Goal: Answer question/provide support

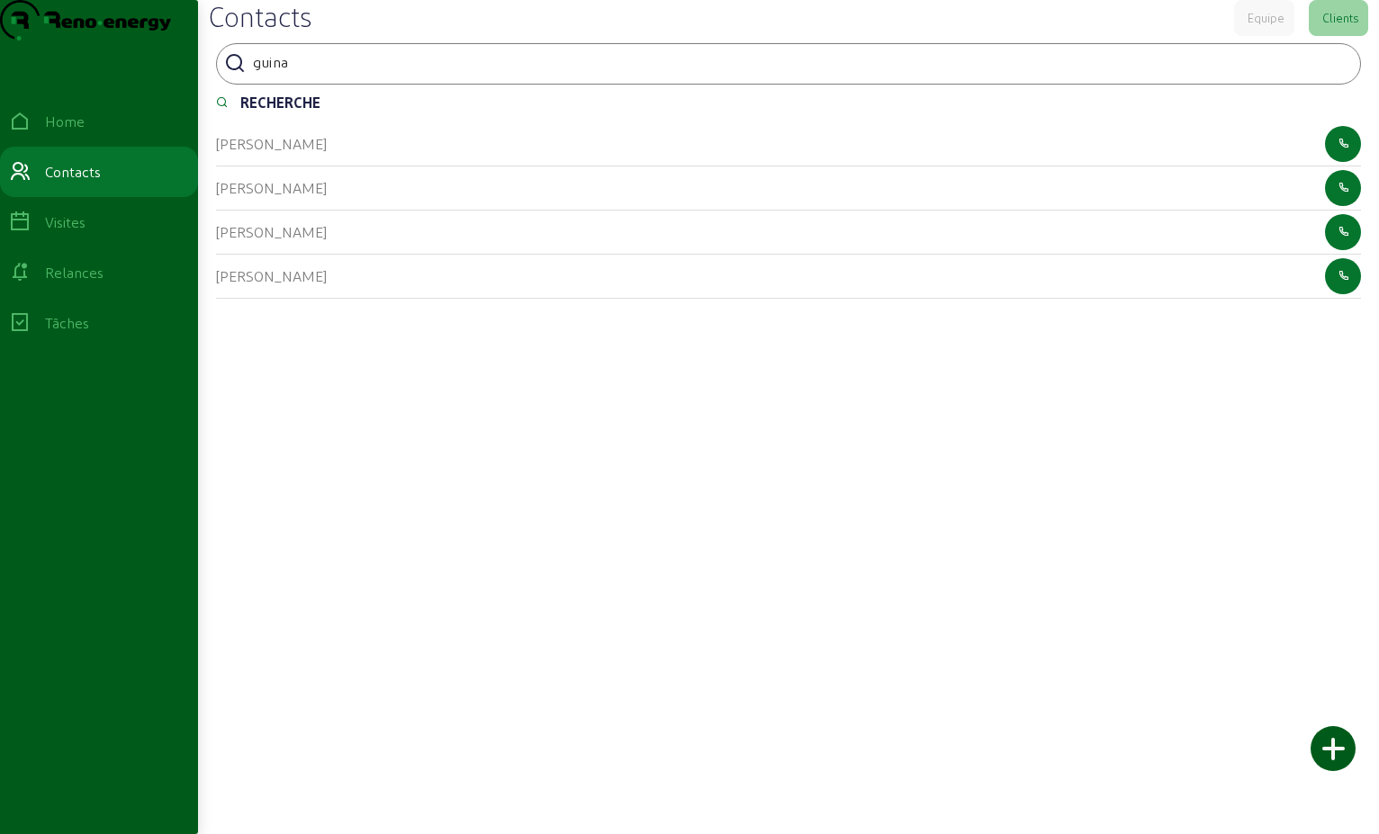
click at [334, 76] on div at bounding box center [334, 75] width 162 height 4
click at [328, 73] on input "guina" at bounding box center [334, 62] width 162 height 22
type input "g"
type input "buyssens"
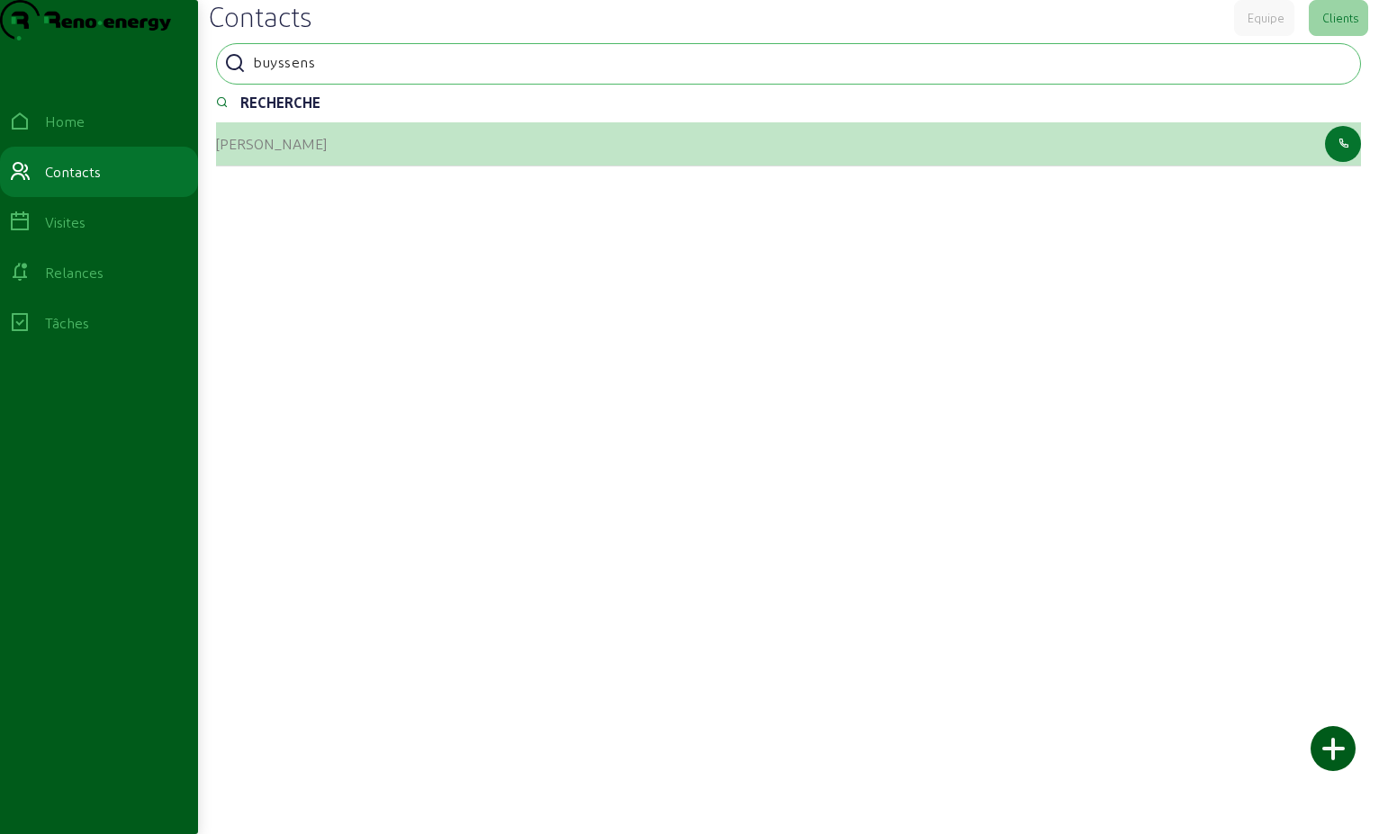
click at [228, 152] on cam-list-title "[PERSON_NAME]" at bounding box center [271, 143] width 111 height 17
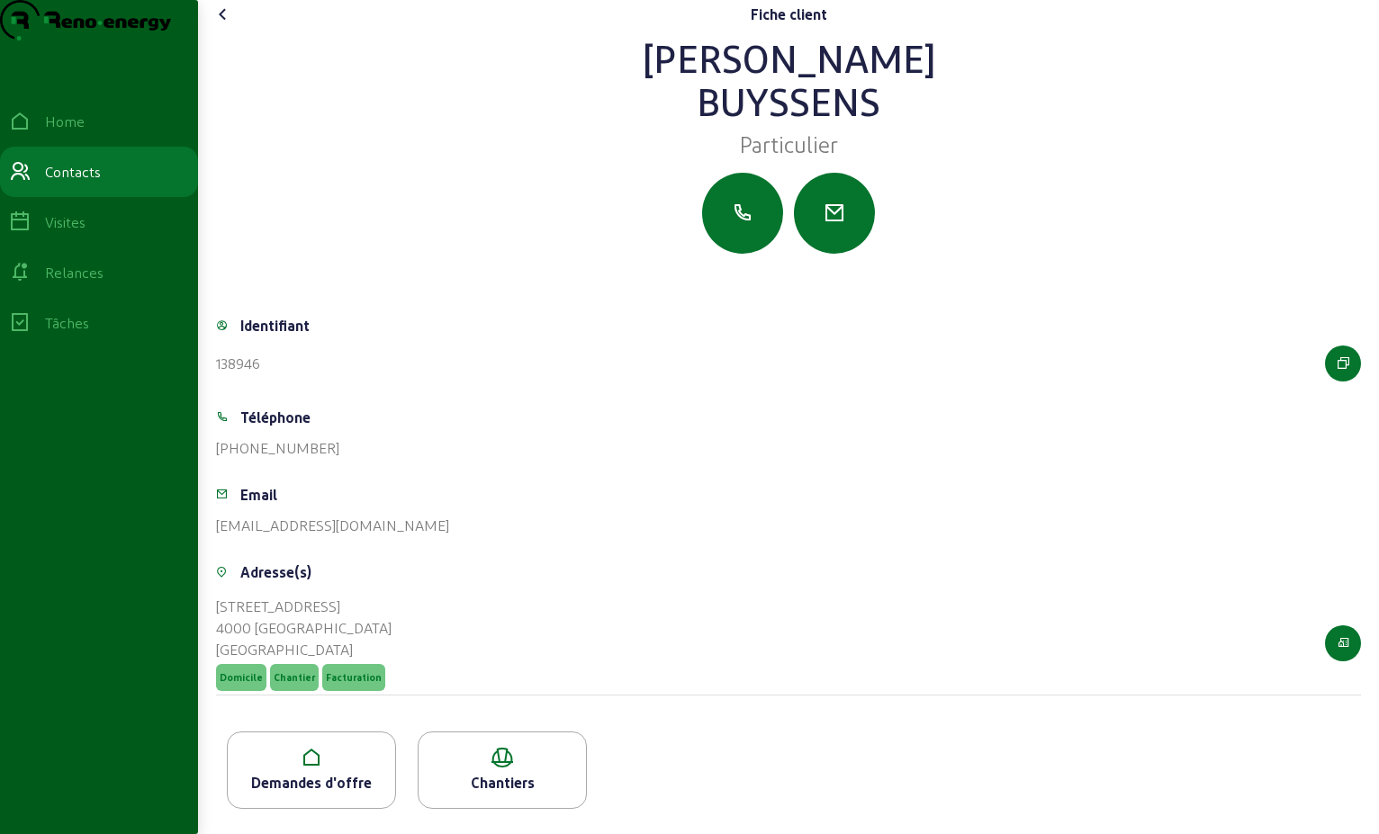
click at [230, 25] on icon at bounding box center [223, 15] width 22 height 22
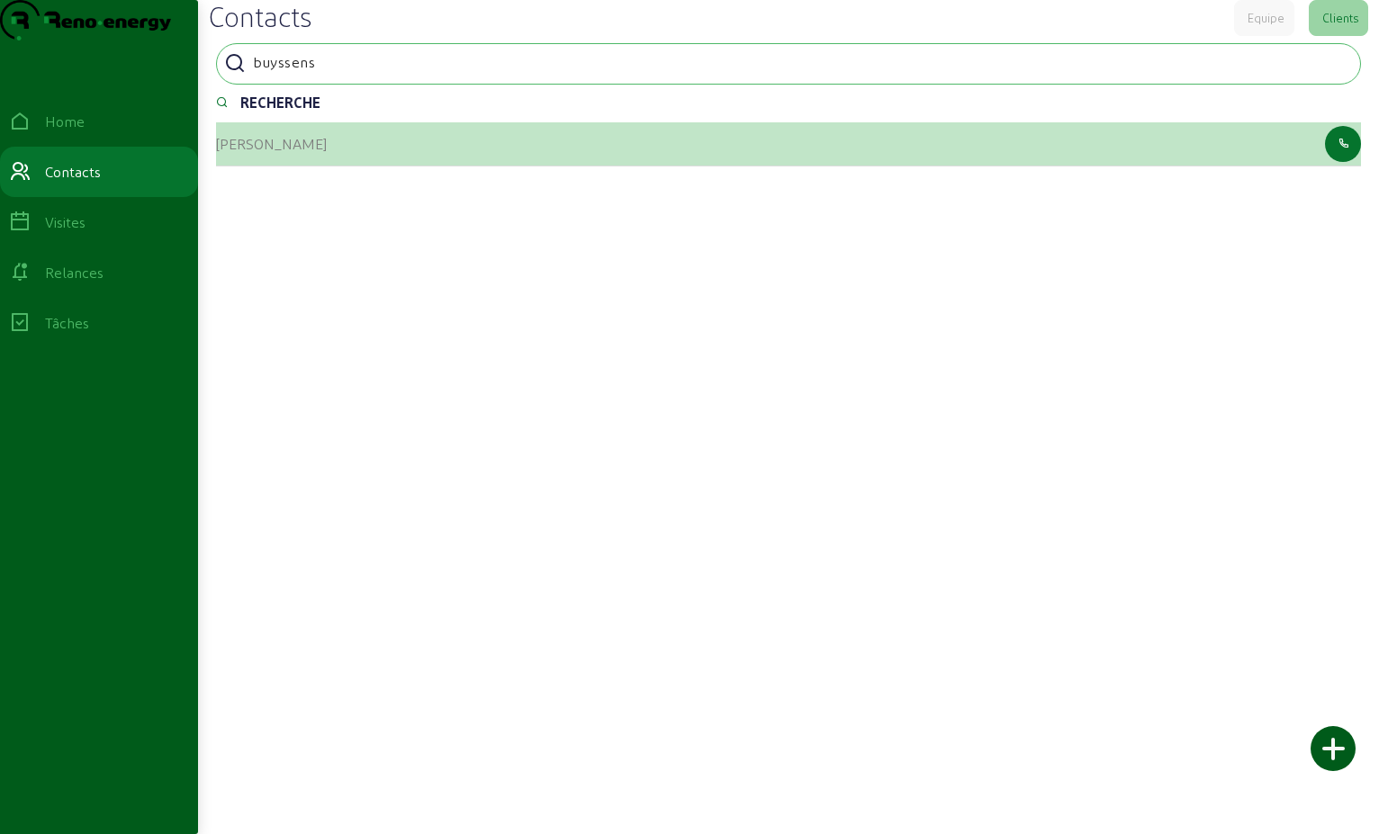
click at [299, 152] on cam-list-title "[PERSON_NAME]" at bounding box center [271, 143] width 111 height 17
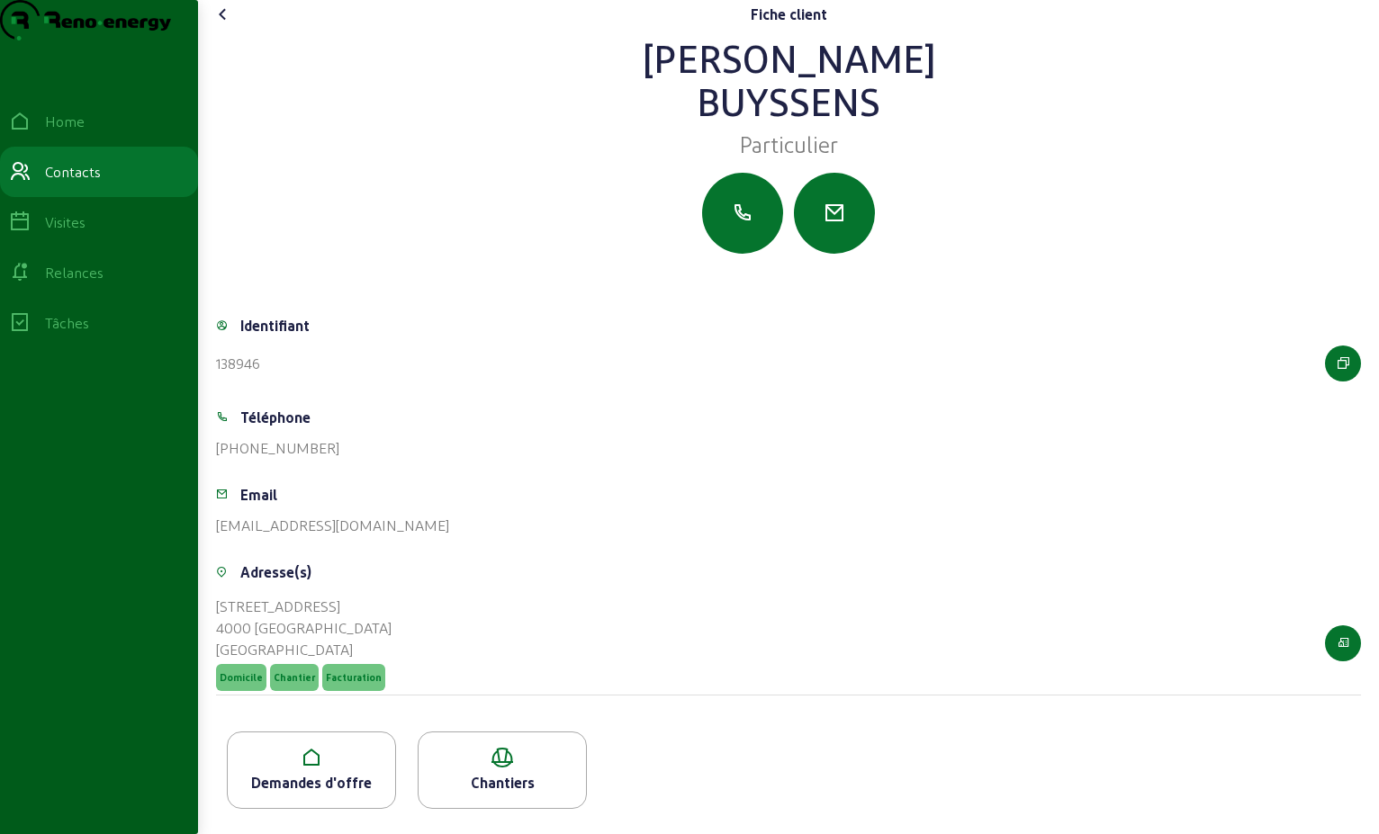
scroll to position [31, 0]
click at [317, 780] on div "Demandes d'offre" at bounding box center [311, 783] width 167 height 22
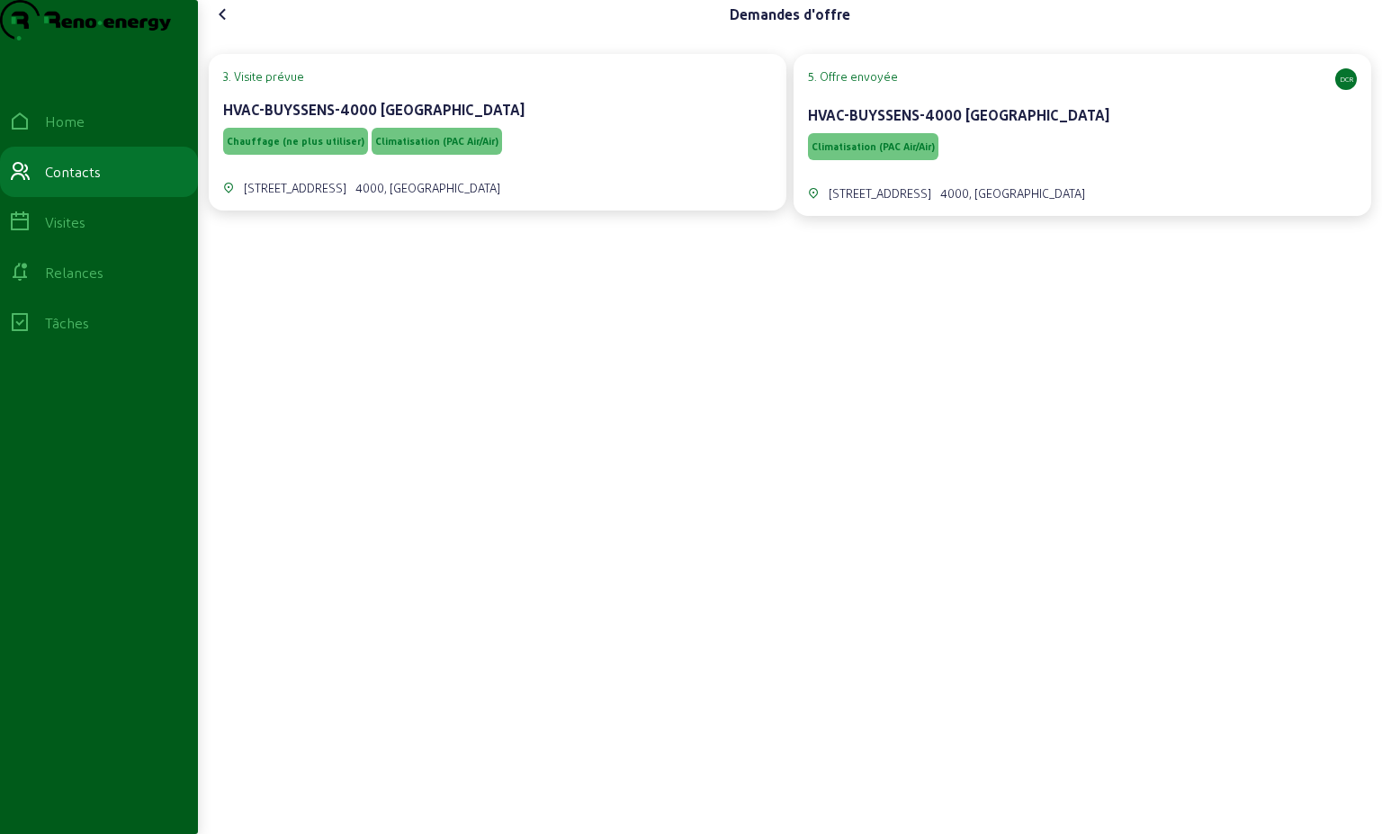
click at [1055, 164] on div "Climatisation (PAC Air/Air)" at bounding box center [1082, 147] width 549 height 34
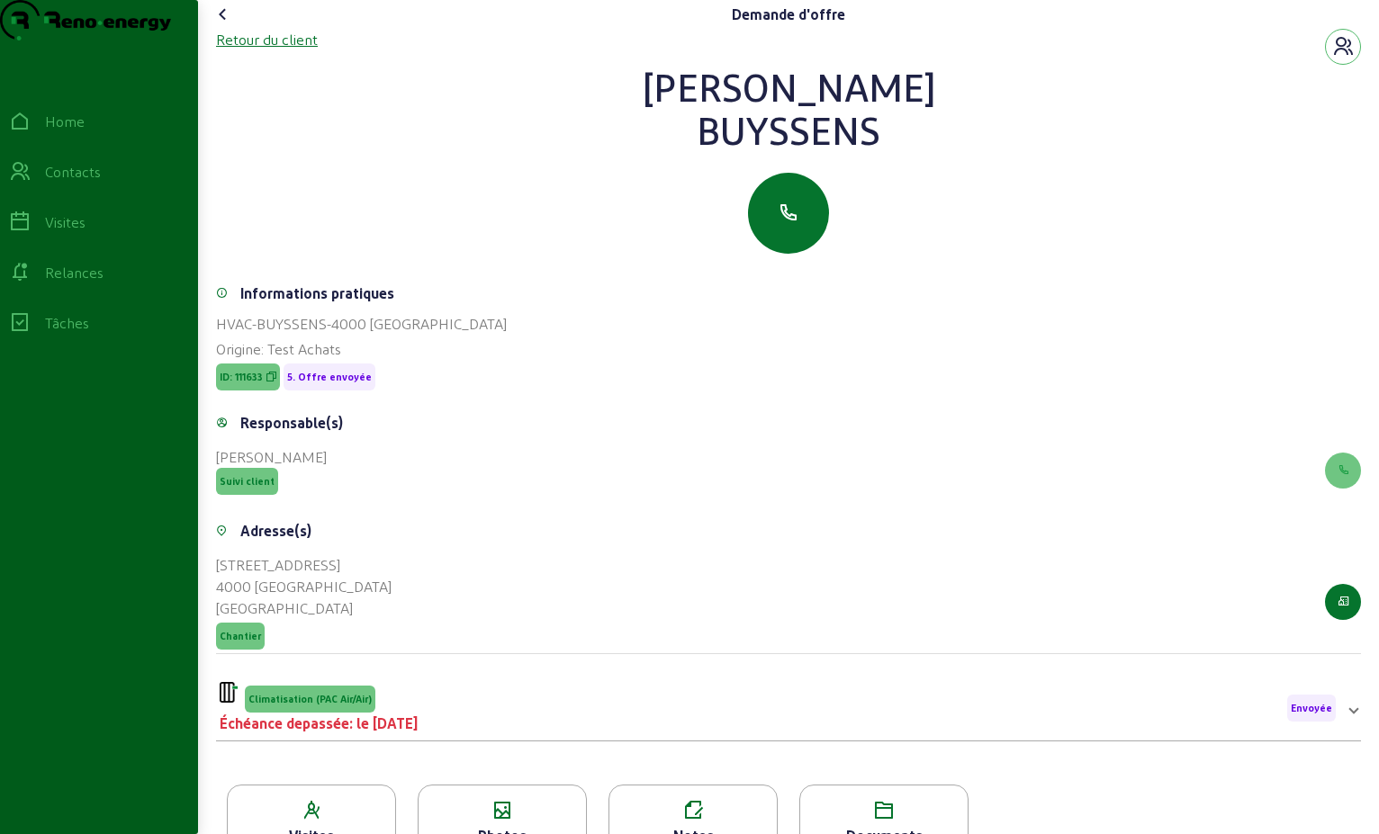
click at [284, 50] on div "Retour du client" at bounding box center [267, 40] width 102 height 22
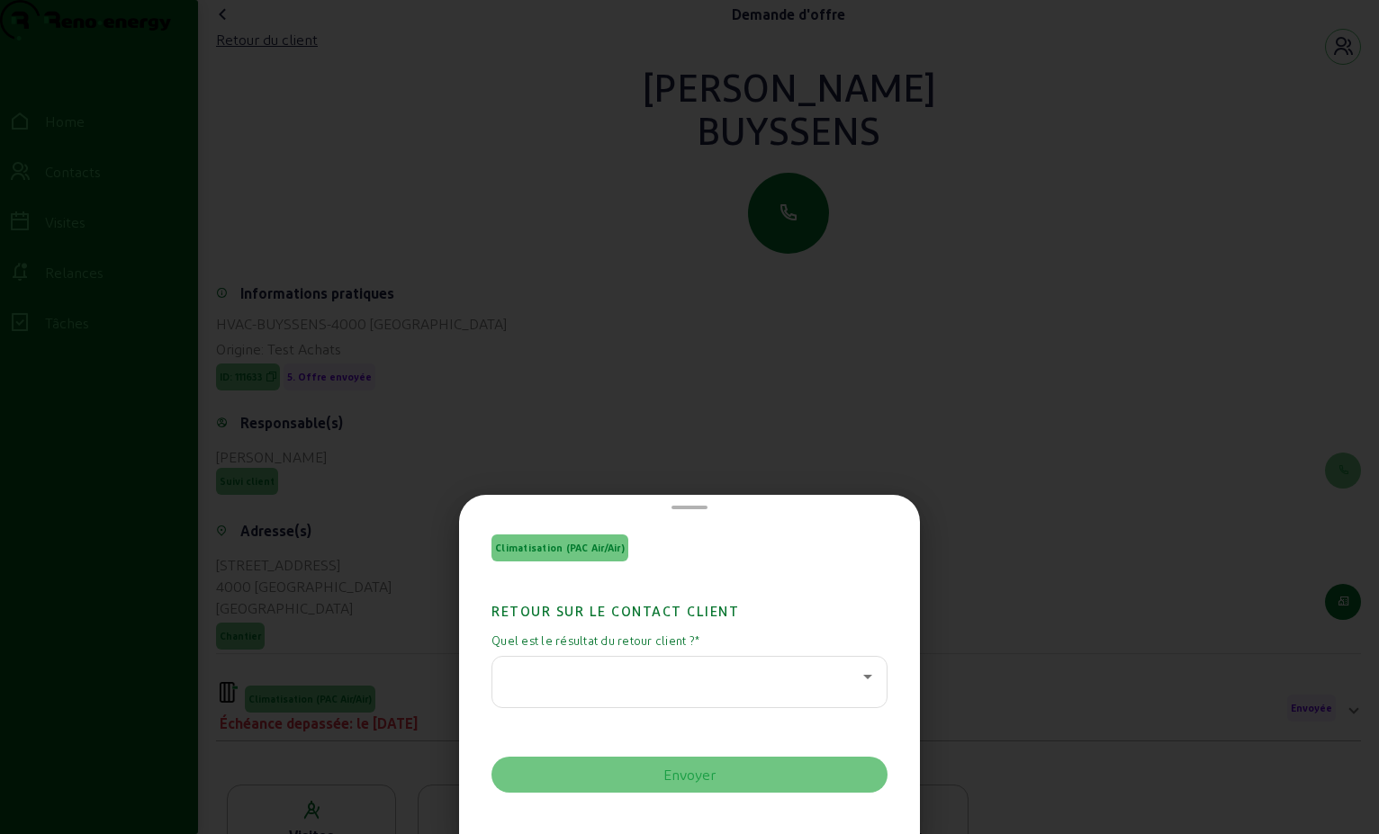
click at [864, 675] on icon at bounding box center [867, 677] width 9 height 4
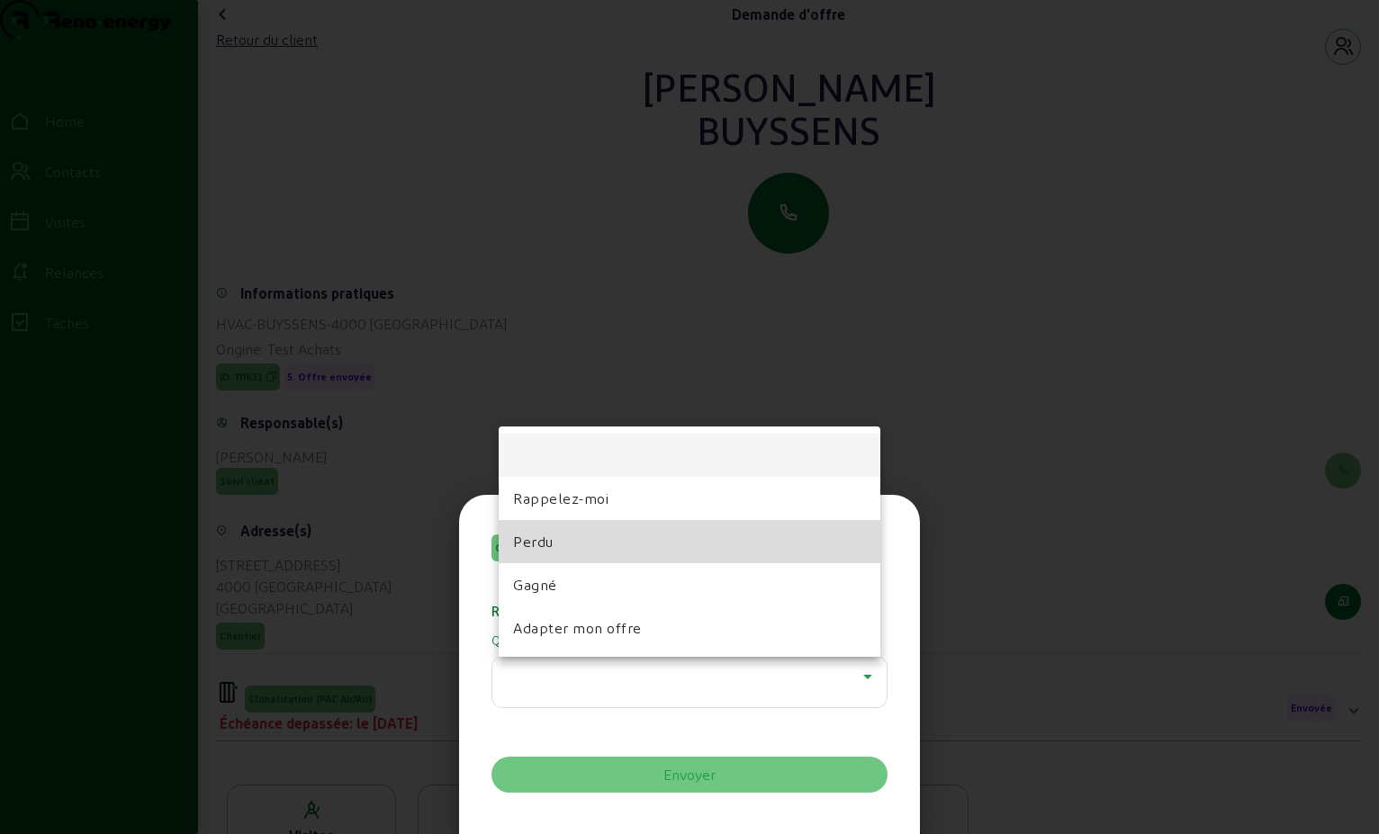
click at [600, 549] on mat-option "Perdu" at bounding box center [690, 541] width 382 height 43
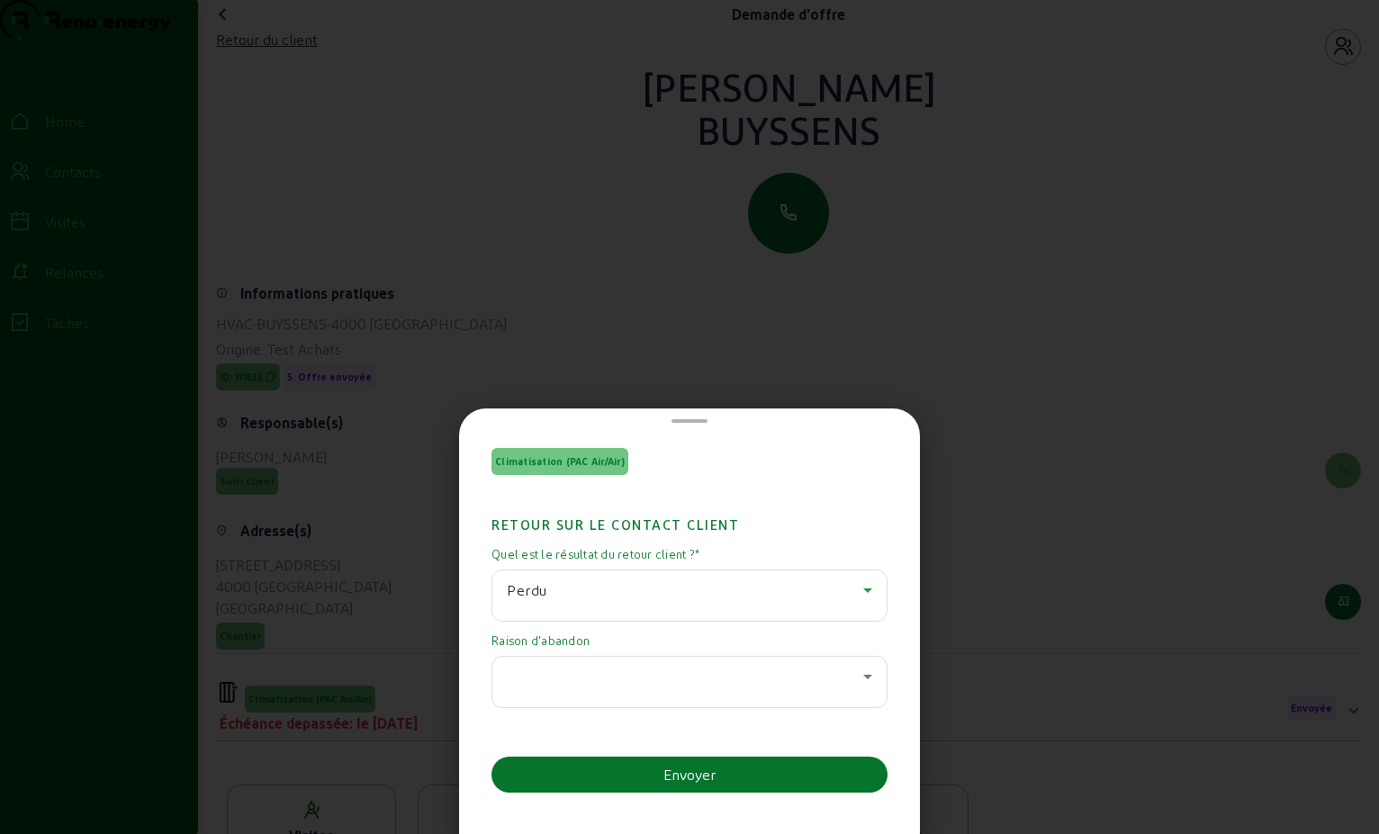
click at [860, 665] on div at bounding box center [689, 682] width 365 height 50
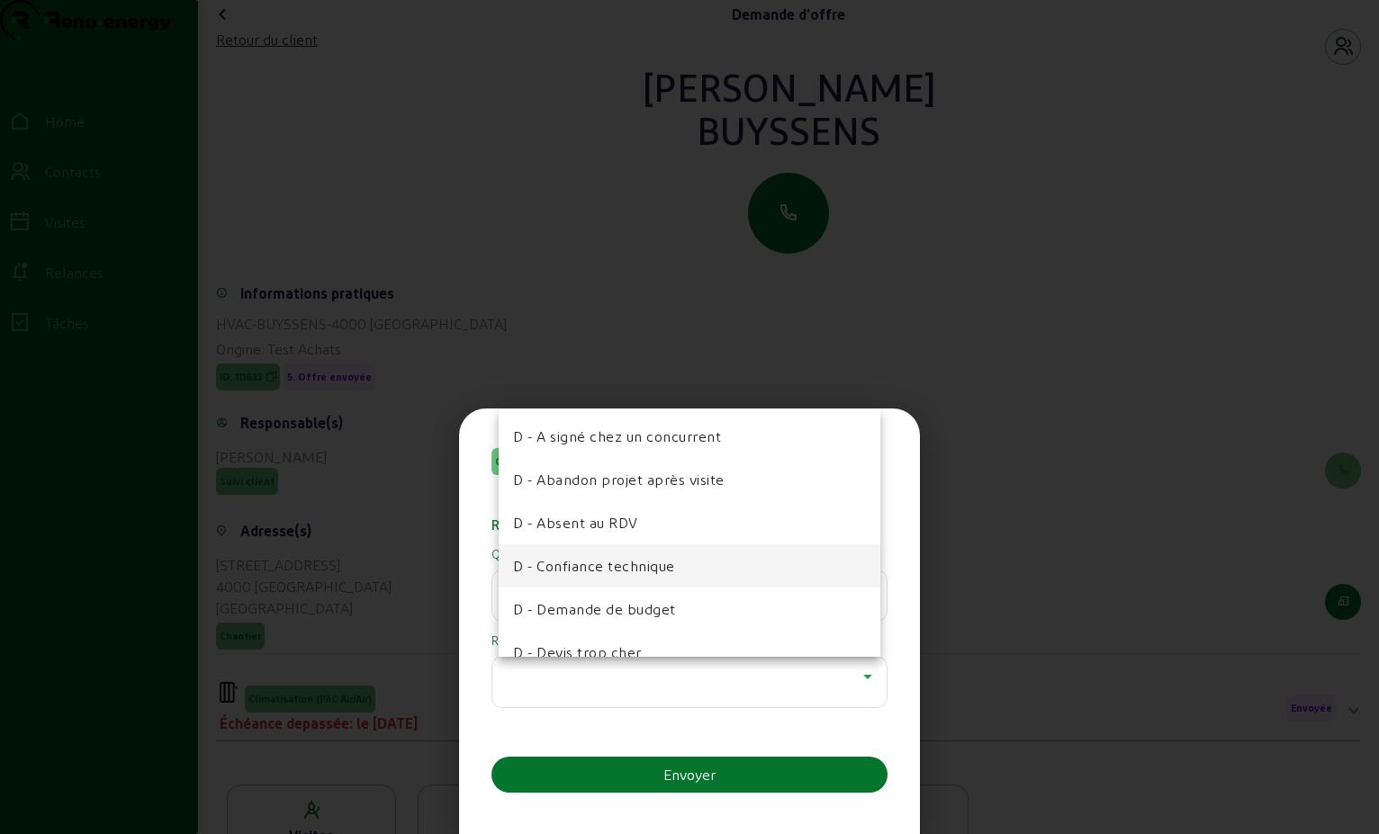
scroll to position [180, 0]
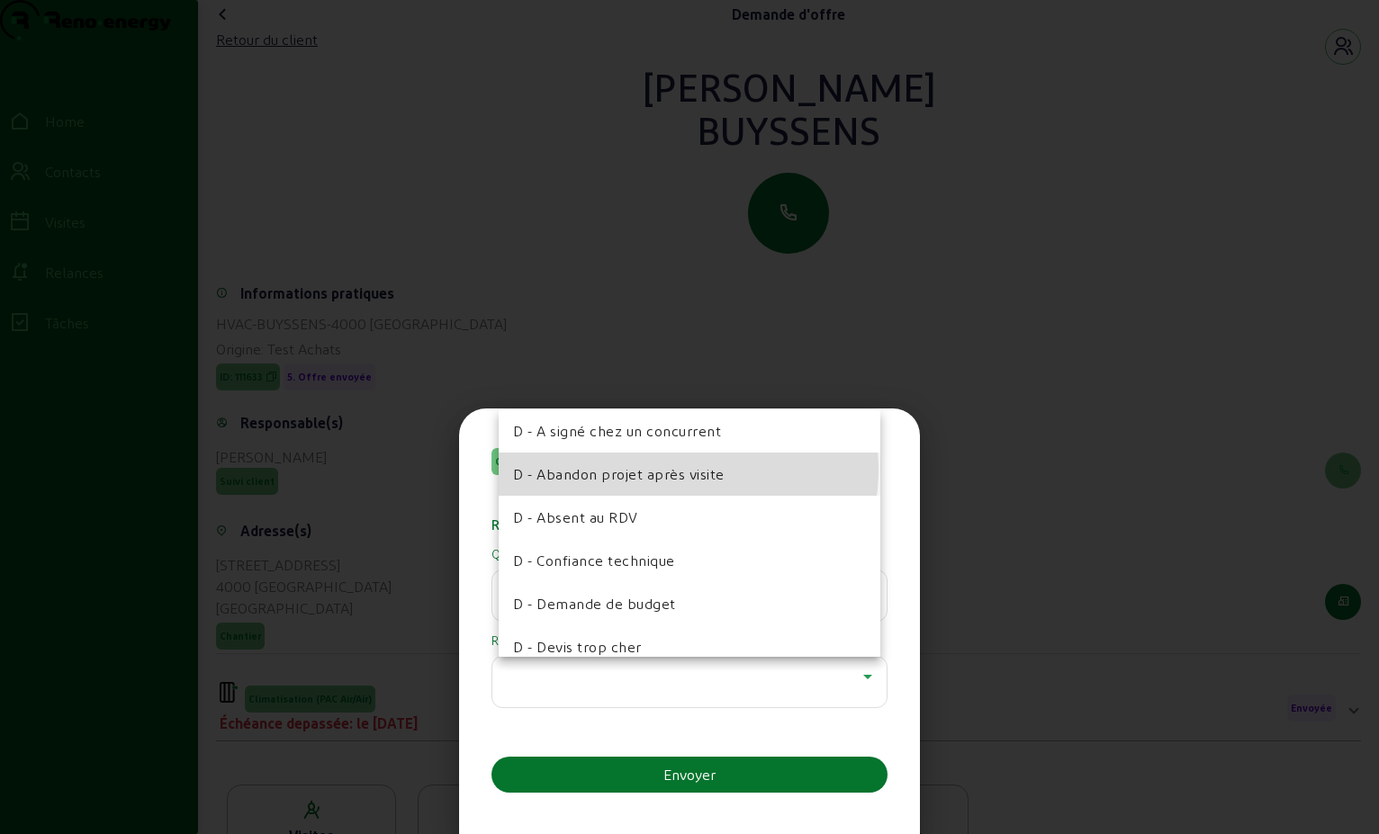
click at [680, 470] on span "D - Abandon projet après visite" at bounding box center [618, 474] width 211 height 22
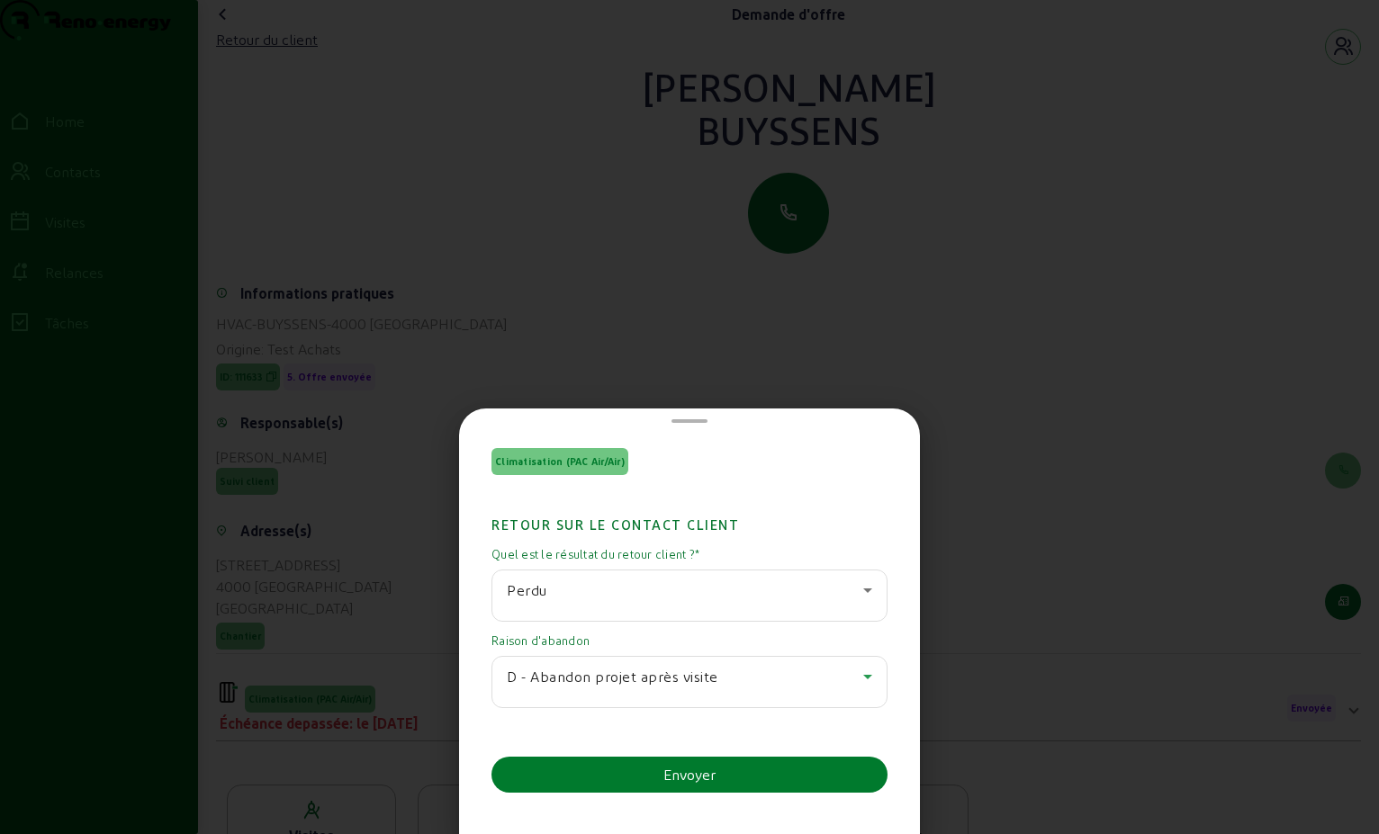
click at [727, 766] on button "Envoyer" at bounding box center [689, 775] width 396 height 36
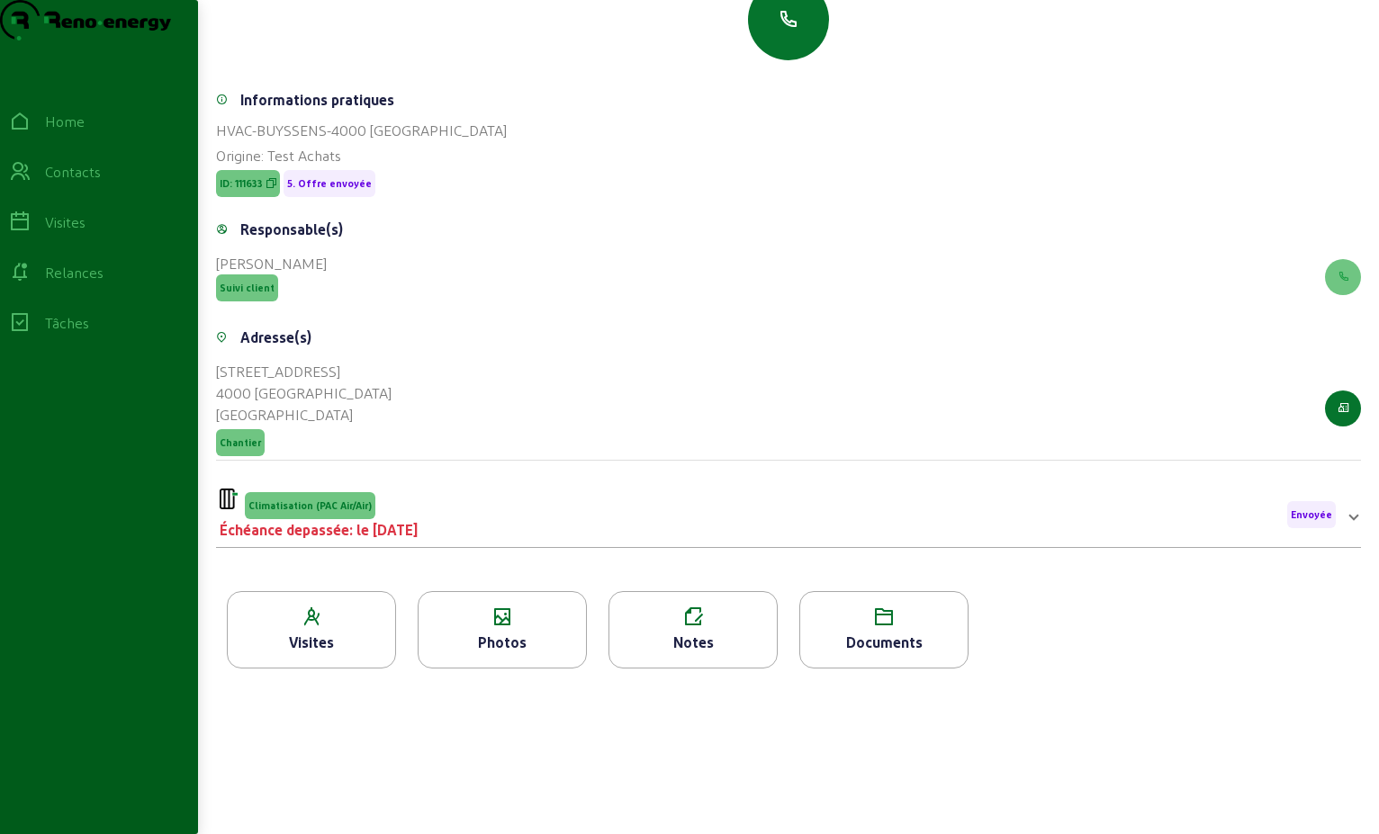
scroll to position [229, 0]
click at [418, 519] on div "Échéance depassée: le [DATE]" at bounding box center [319, 530] width 198 height 22
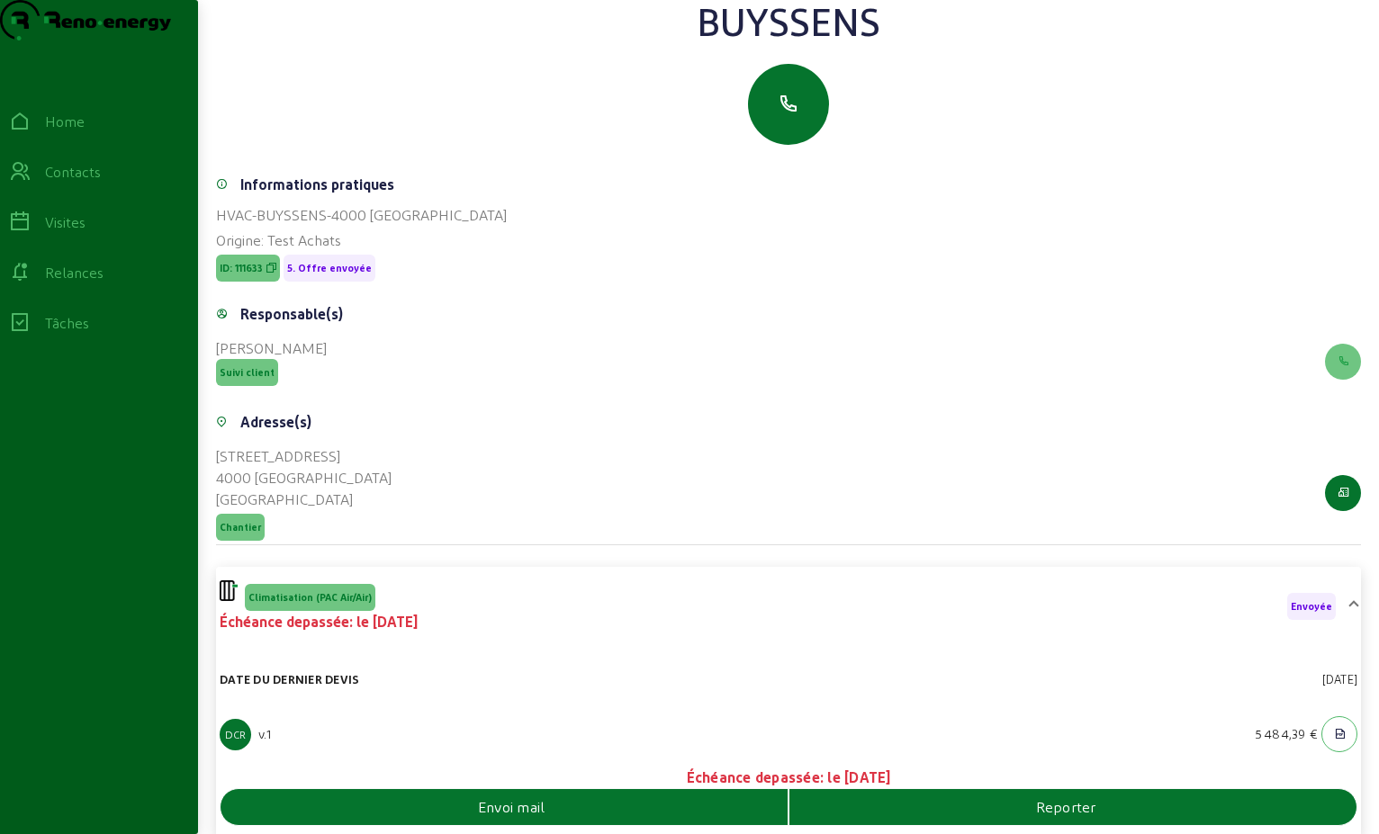
scroll to position [0, 0]
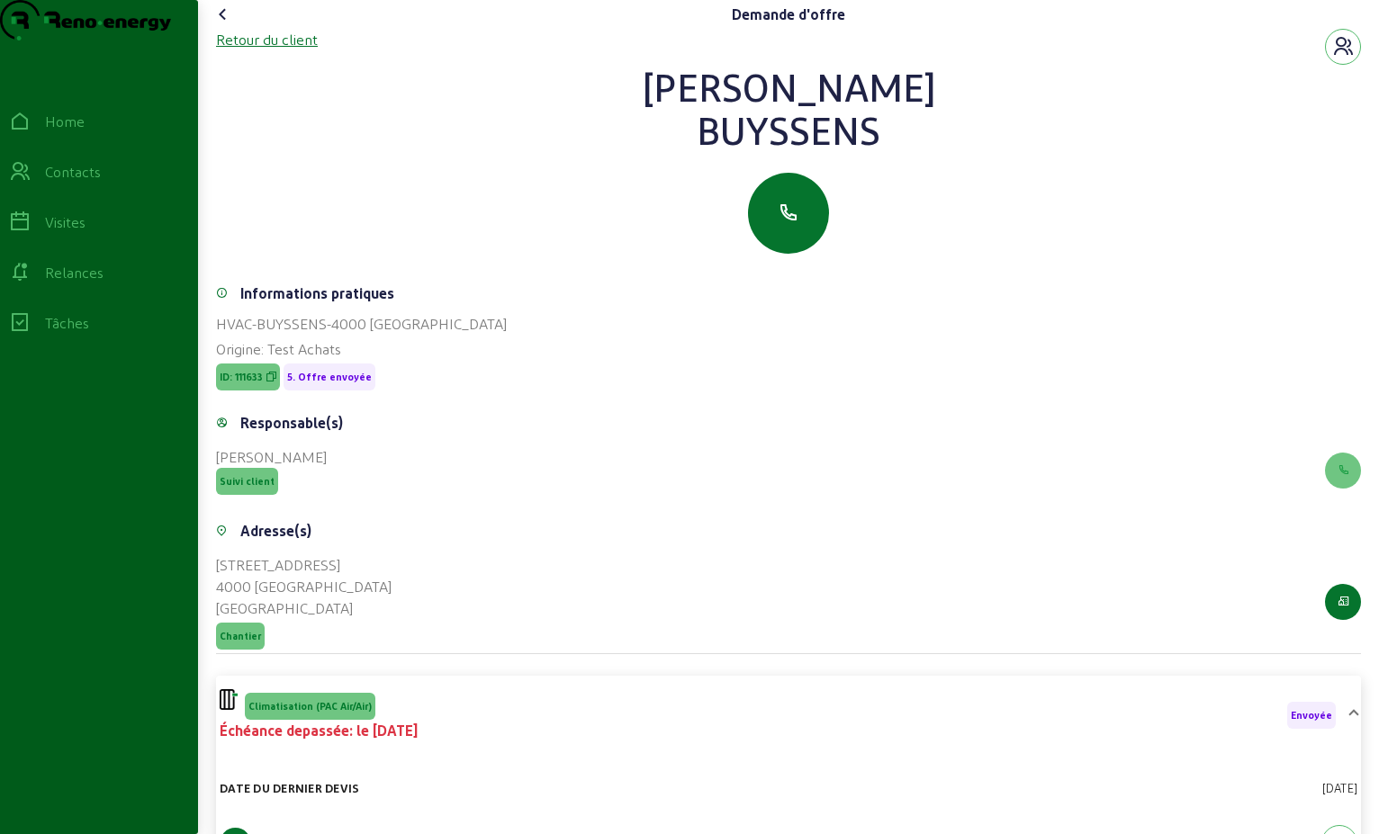
click at [302, 50] on div "Retour du client" at bounding box center [267, 40] width 102 height 22
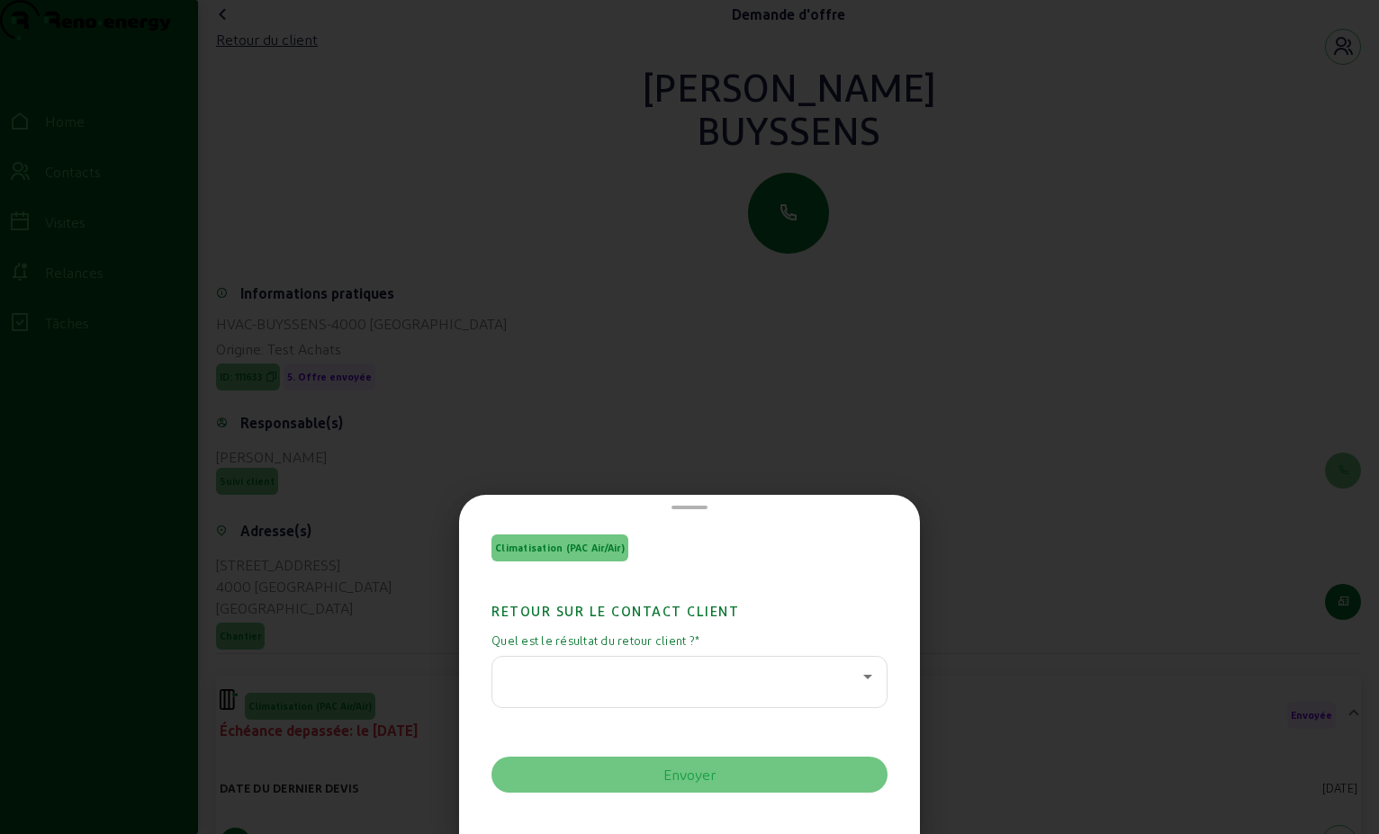
click at [650, 370] on div at bounding box center [689, 417] width 1379 height 834
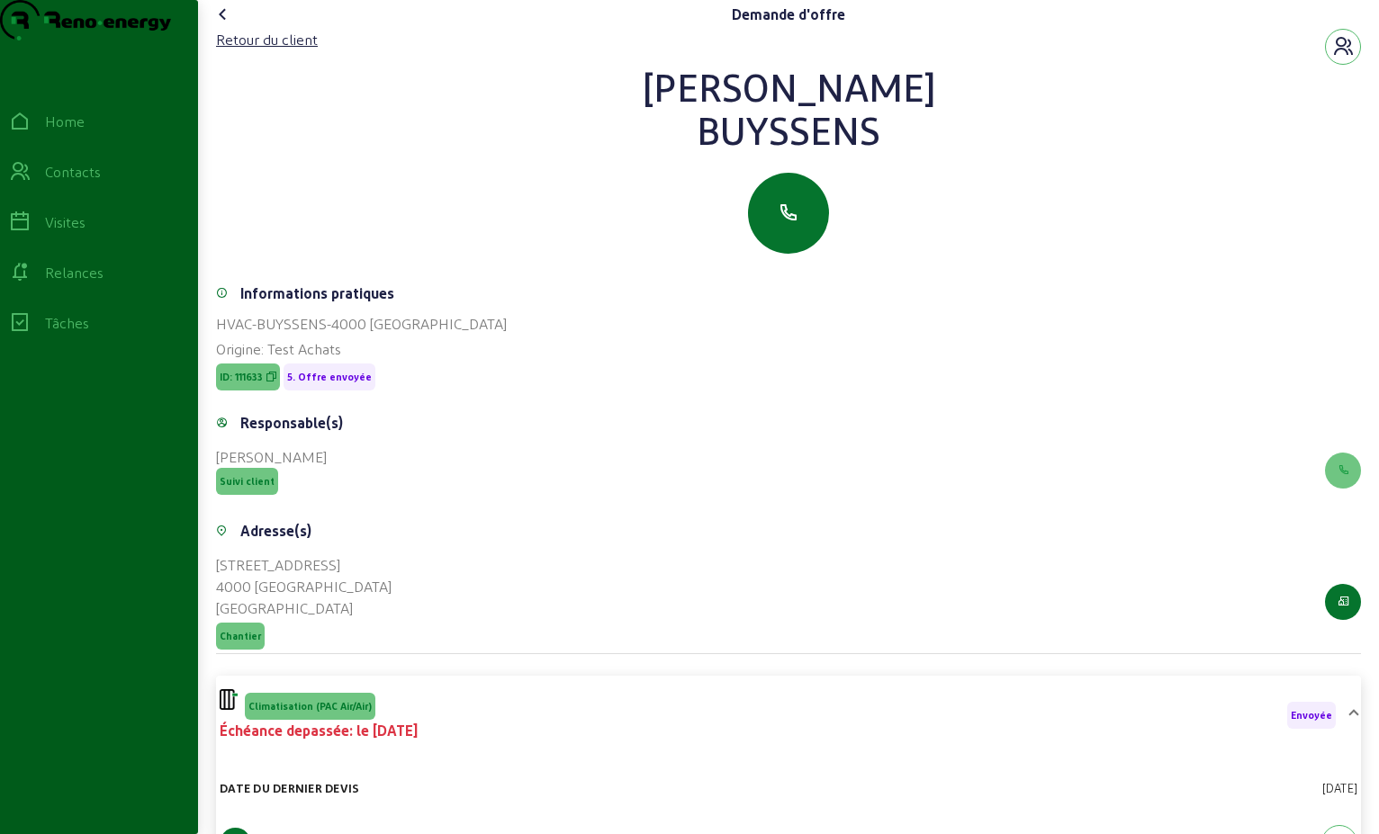
click at [227, 25] on icon at bounding box center [223, 15] width 22 height 22
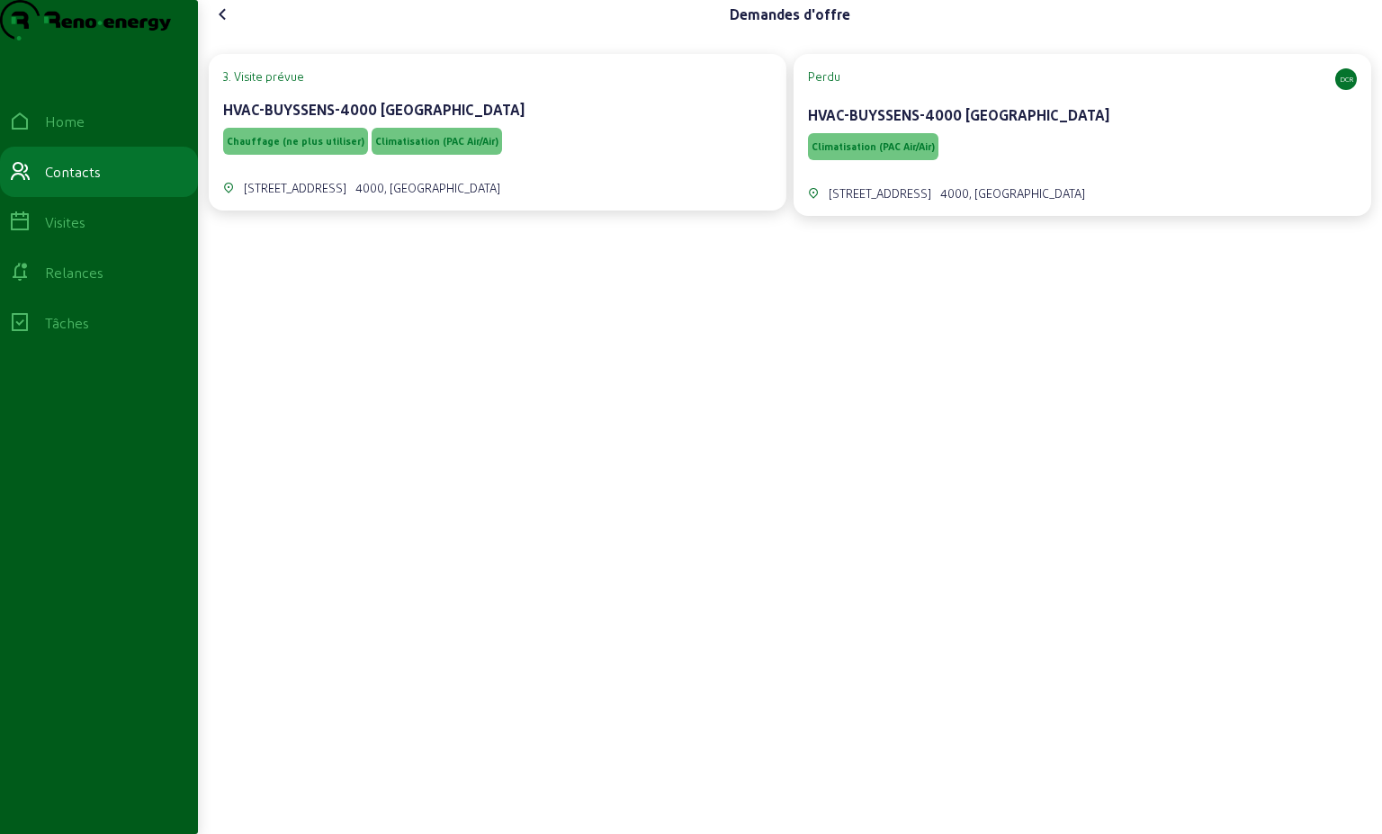
click at [610, 158] on div "Chauffage (ne plus utiliser) Climatisation (PAC Air/Air)" at bounding box center [497, 141] width 549 height 34
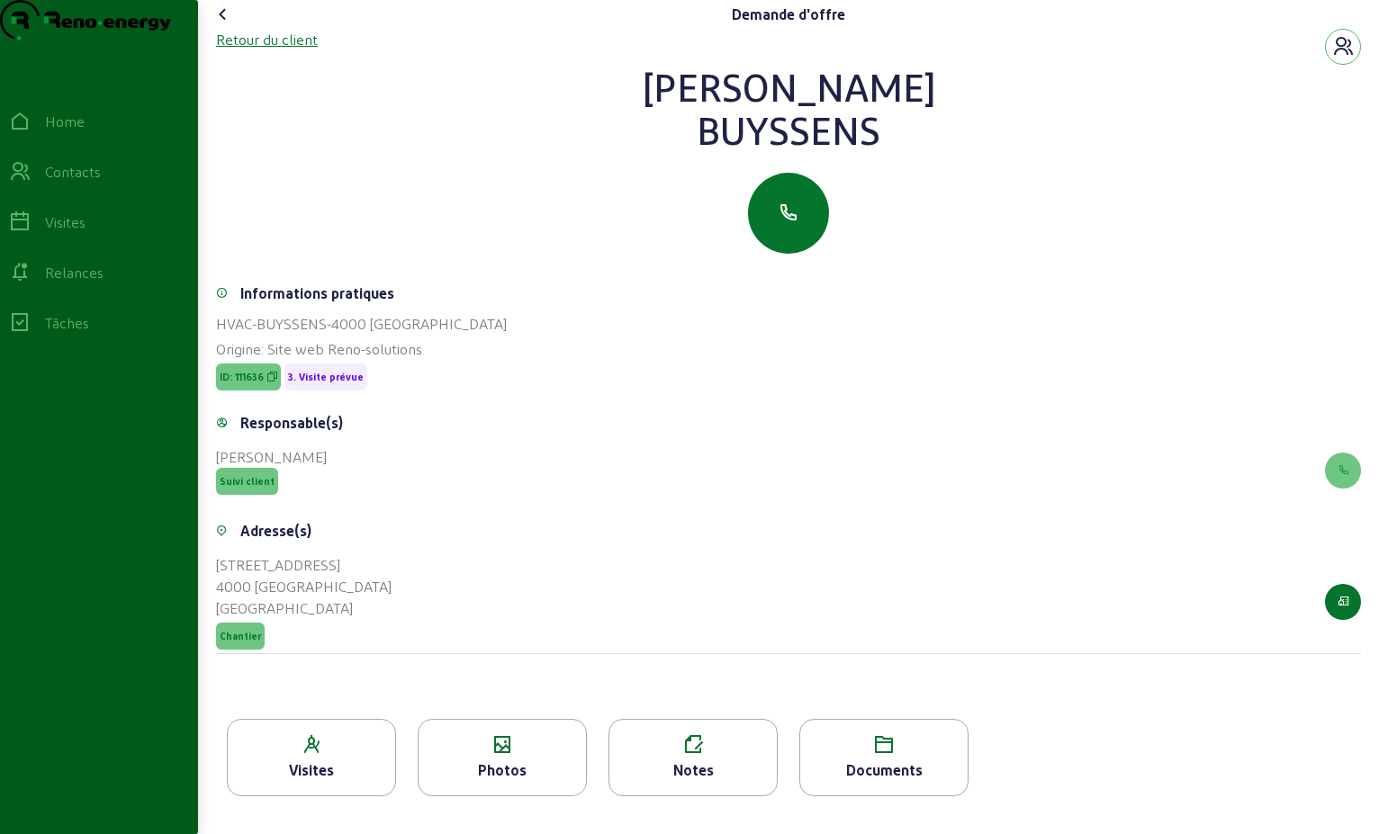
click at [288, 50] on div "Retour du client" at bounding box center [267, 40] width 102 height 22
click at [292, 50] on div "Retour du client" at bounding box center [267, 40] width 102 height 22
click at [283, 50] on div "Retour du client" at bounding box center [267, 40] width 102 height 22
click at [266, 50] on div "Retour du client" at bounding box center [267, 40] width 102 height 22
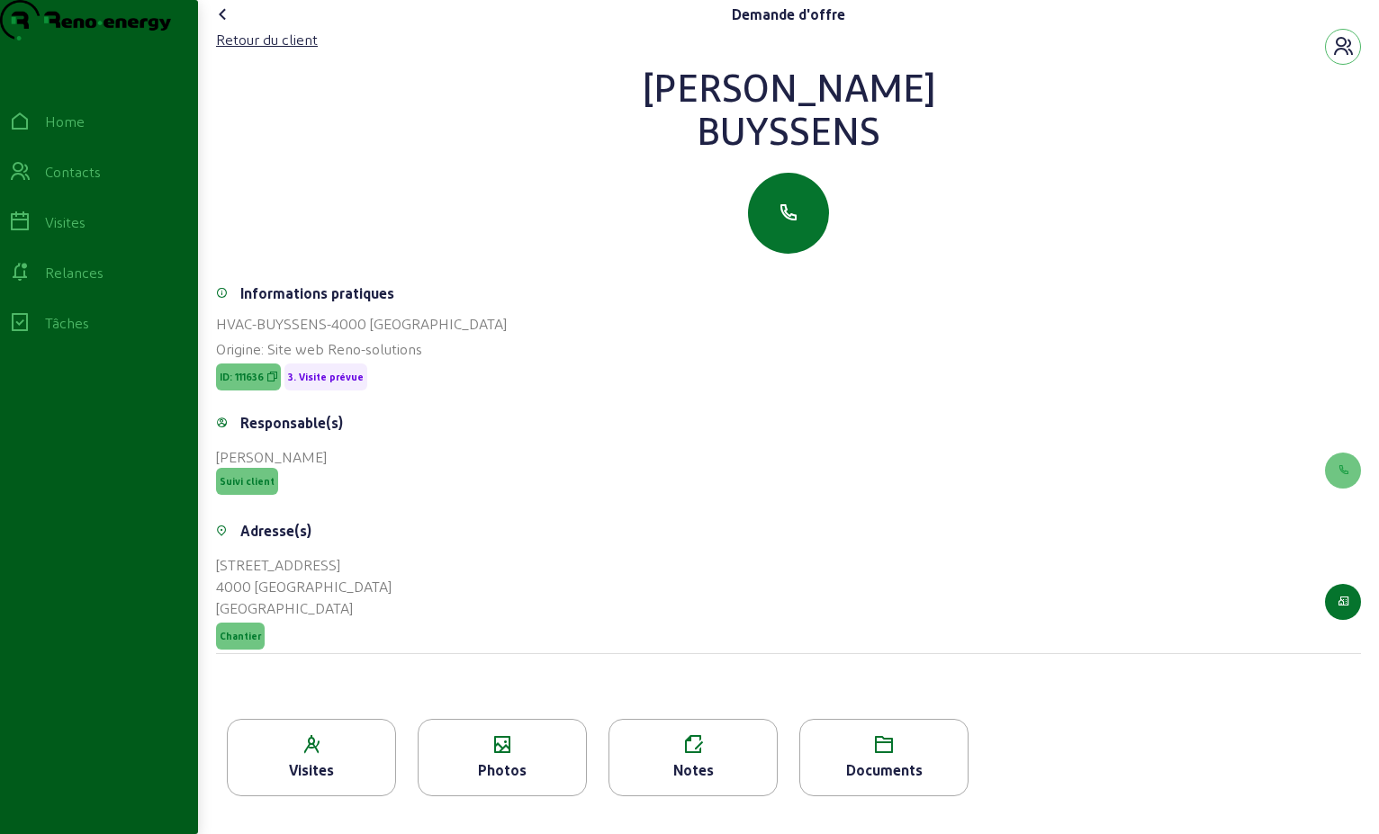
click at [229, 25] on icon at bounding box center [223, 15] width 22 height 22
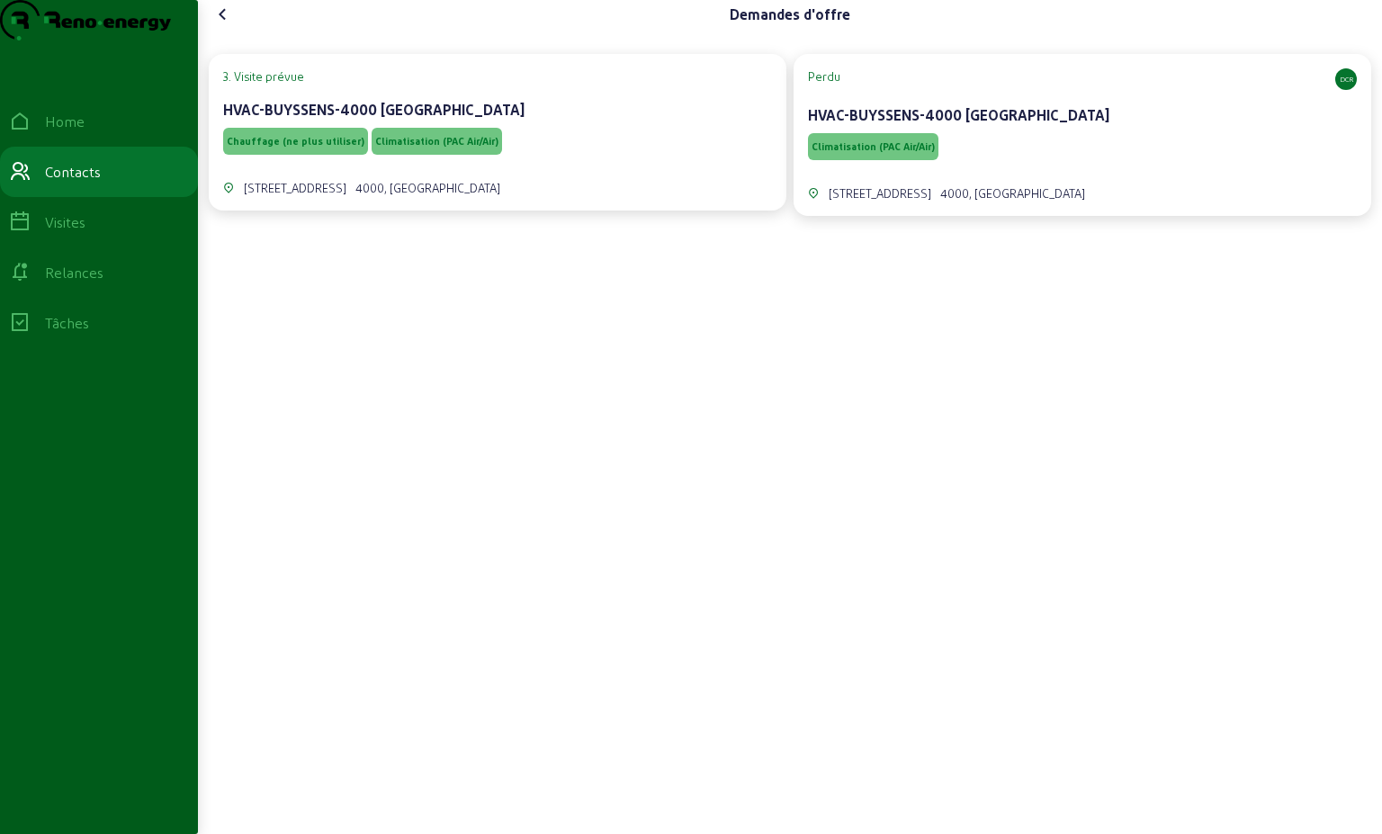
click at [229, 25] on icon at bounding box center [223, 15] width 22 height 22
